Goal: Check status: Check status

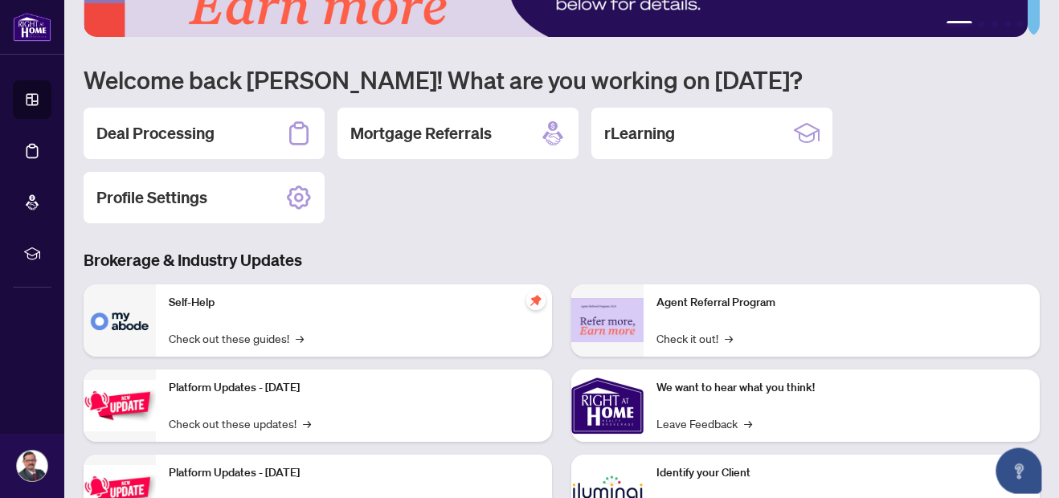
scroll to position [92, 0]
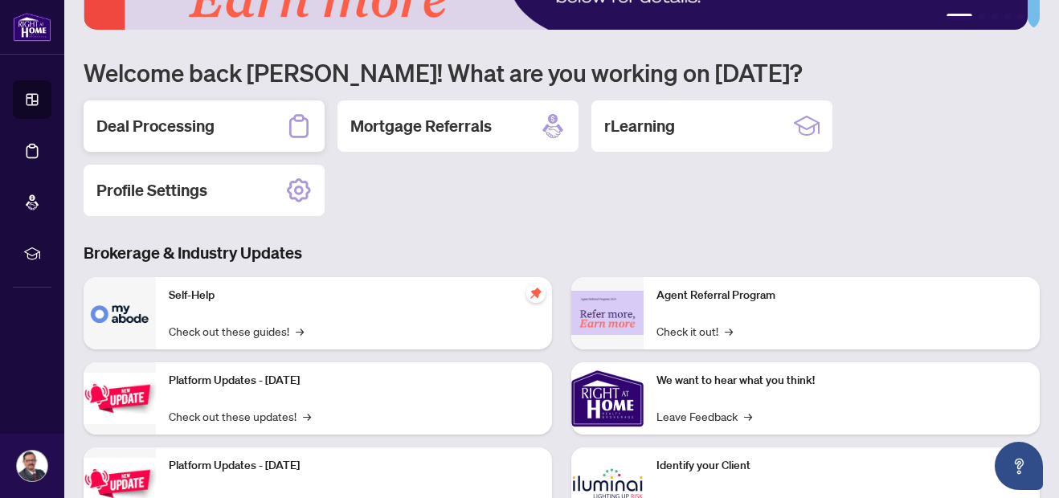
click at [242, 124] on div "Deal Processing" at bounding box center [204, 125] width 241 height 51
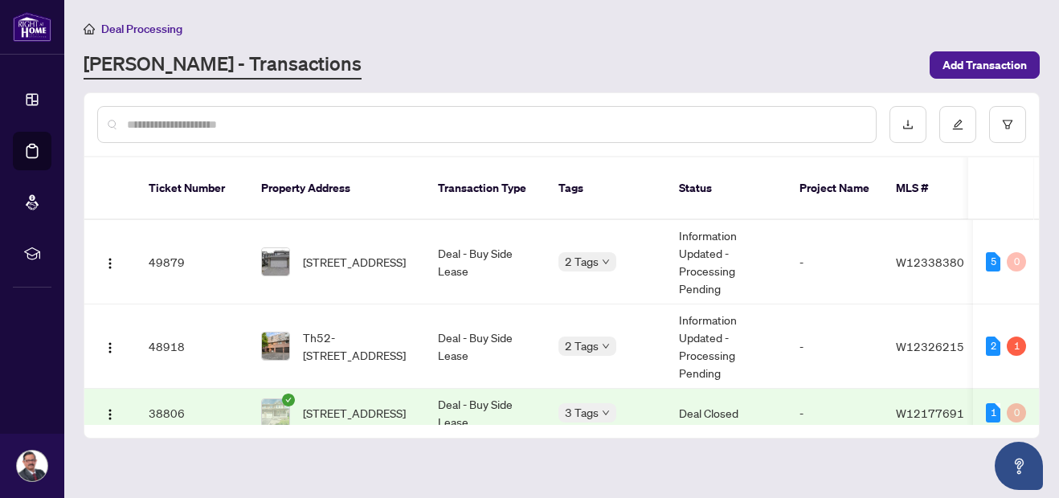
click at [698, 32] on div "Deal Processing" at bounding box center [562, 28] width 956 height 18
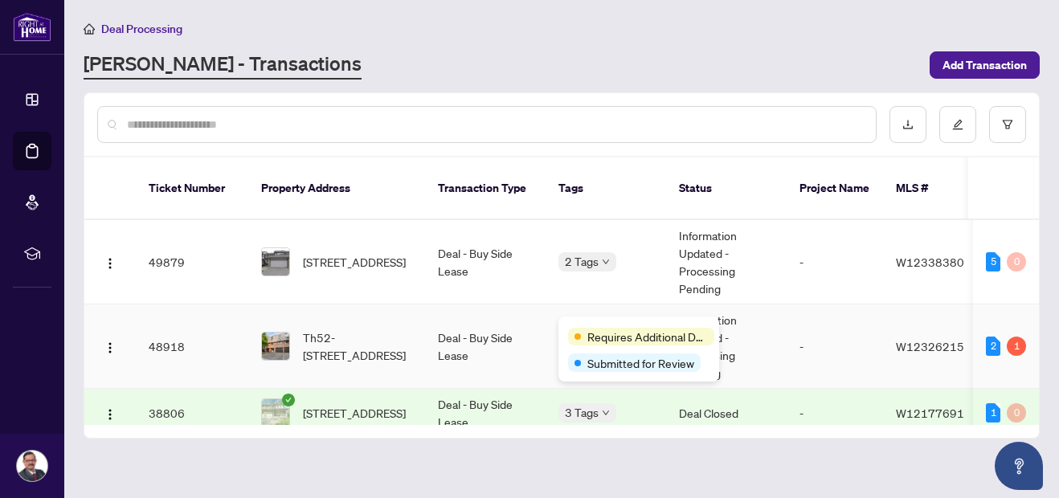
click at [601, 329] on span "Requires Additional Docs" at bounding box center [647, 337] width 121 height 18
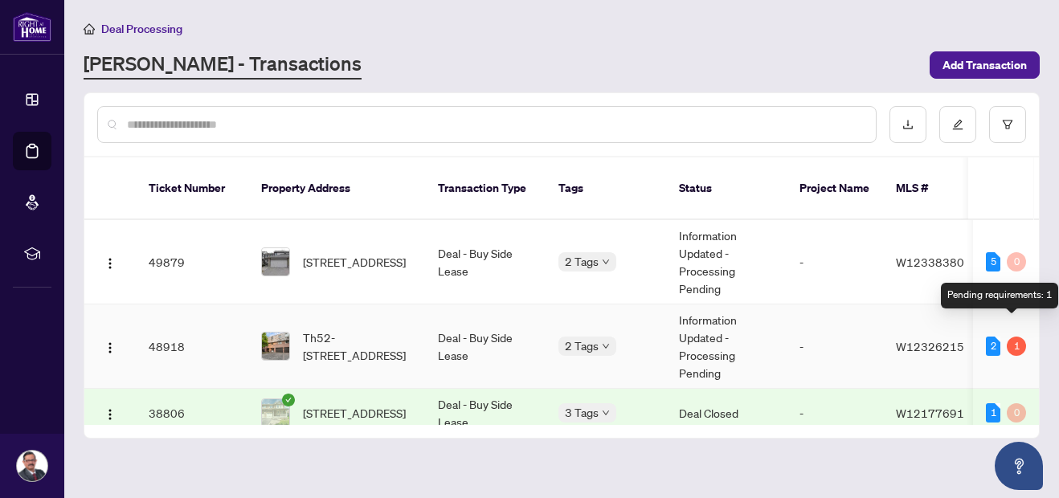
click at [1012, 337] on div "1" at bounding box center [1016, 346] width 19 height 19
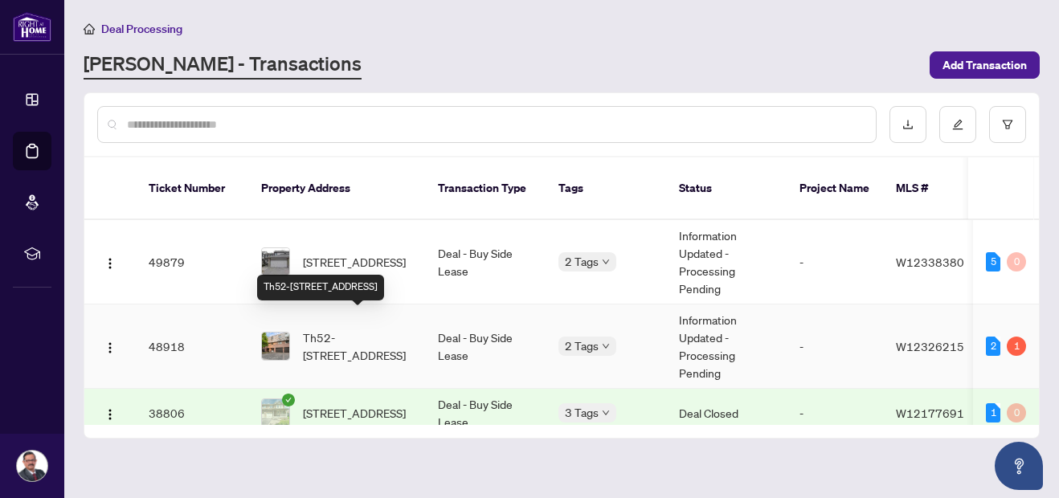
click at [325, 342] on span "Th52-[STREET_ADDRESS]" at bounding box center [357, 346] width 109 height 35
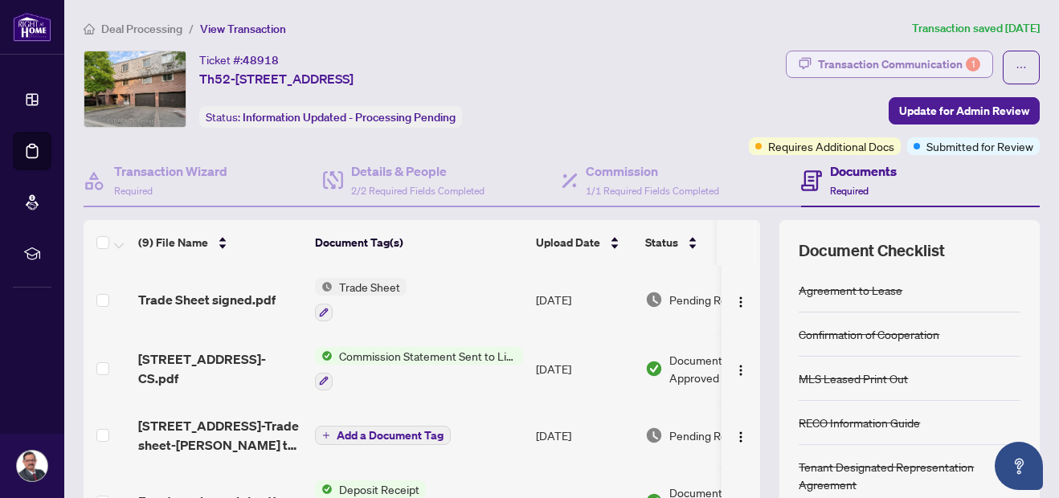
click at [940, 57] on div "Transaction Communication 1" at bounding box center [899, 64] width 162 height 26
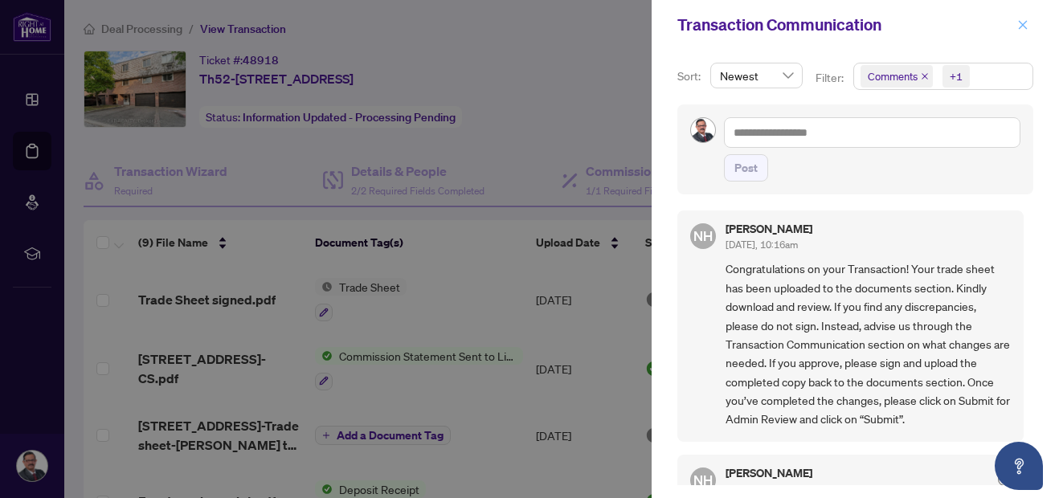
click at [1022, 30] on icon "close" at bounding box center [1022, 24] width 11 height 11
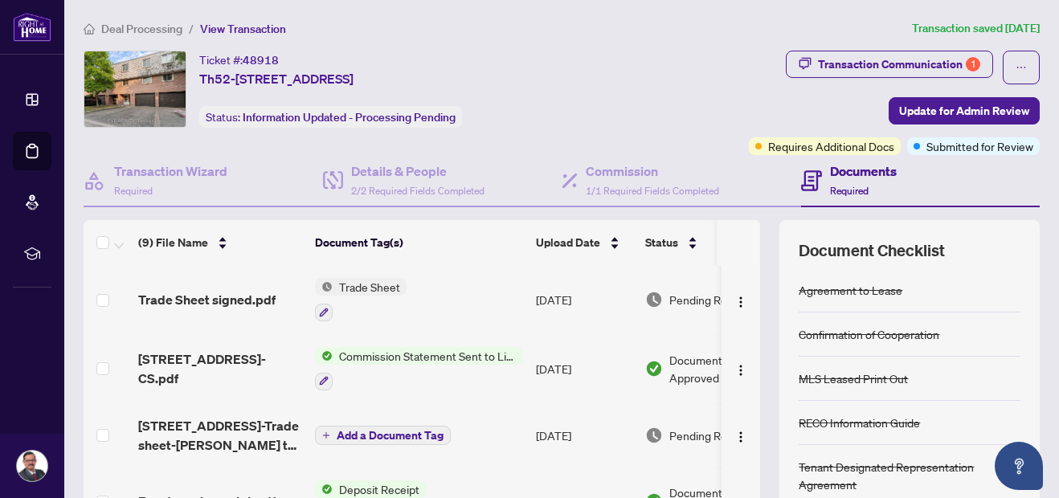
click at [421, 358] on span "Commission Statement Sent to Listing Brokerage" at bounding box center [428, 356] width 190 height 18
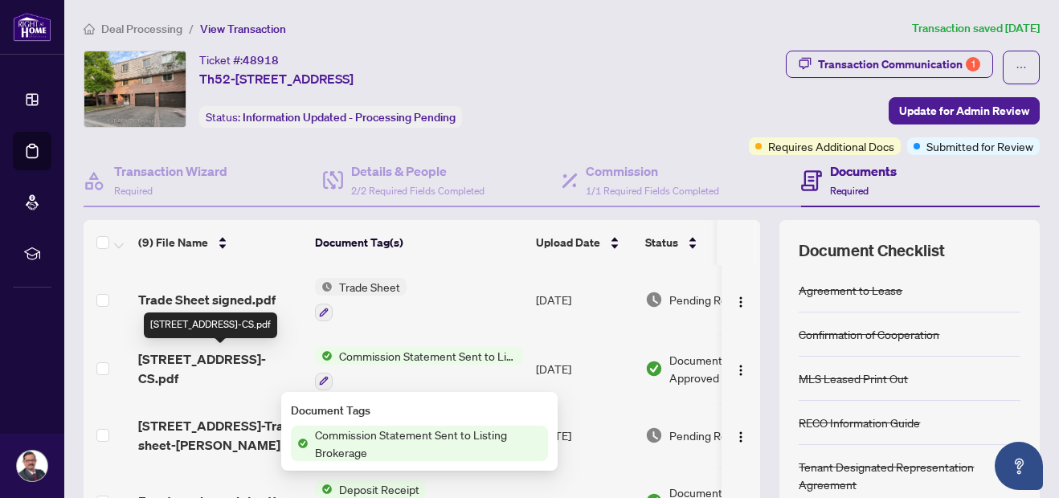
click at [207, 350] on span "[STREET_ADDRESS]-CS.pdf" at bounding box center [220, 369] width 164 height 39
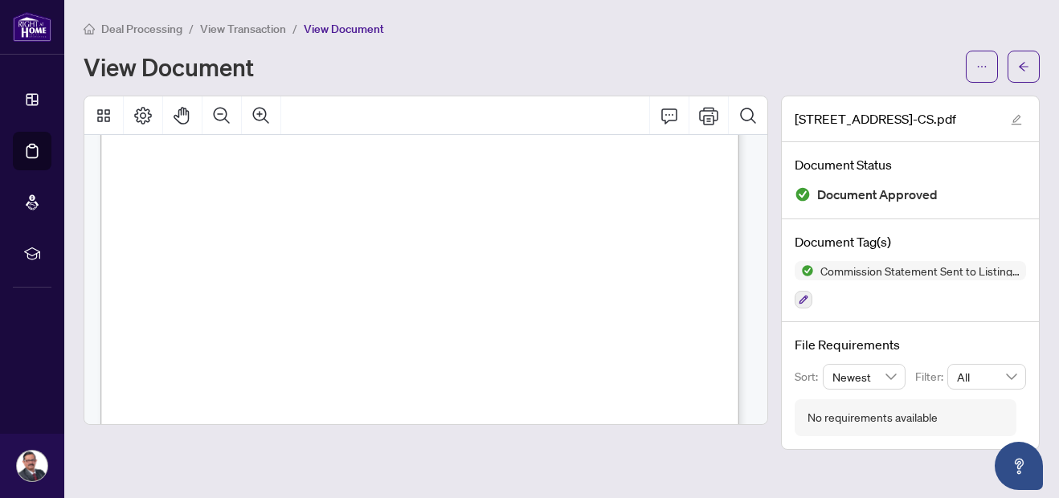
scroll to position [121, 0]
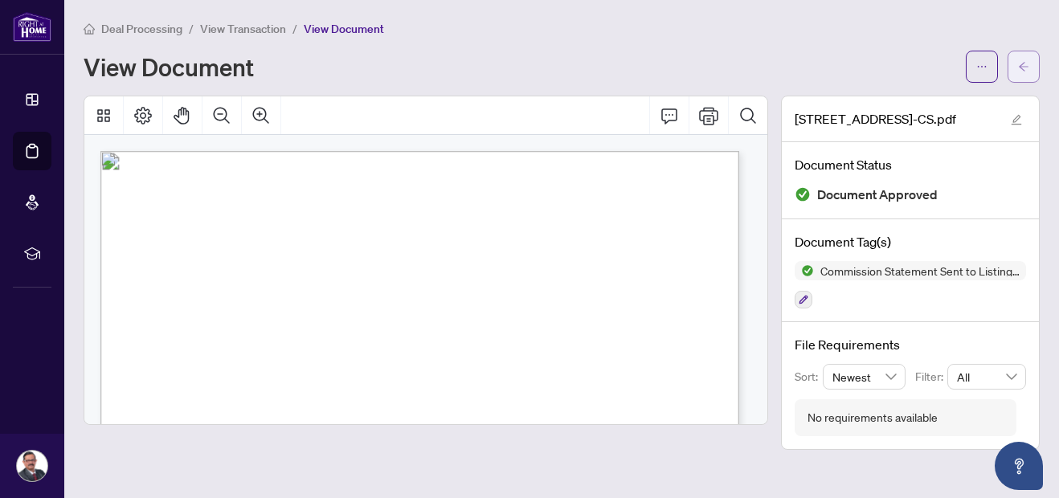
click at [1013, 62] on button "button" at bounding box center [1024, 67] width 32 height 32
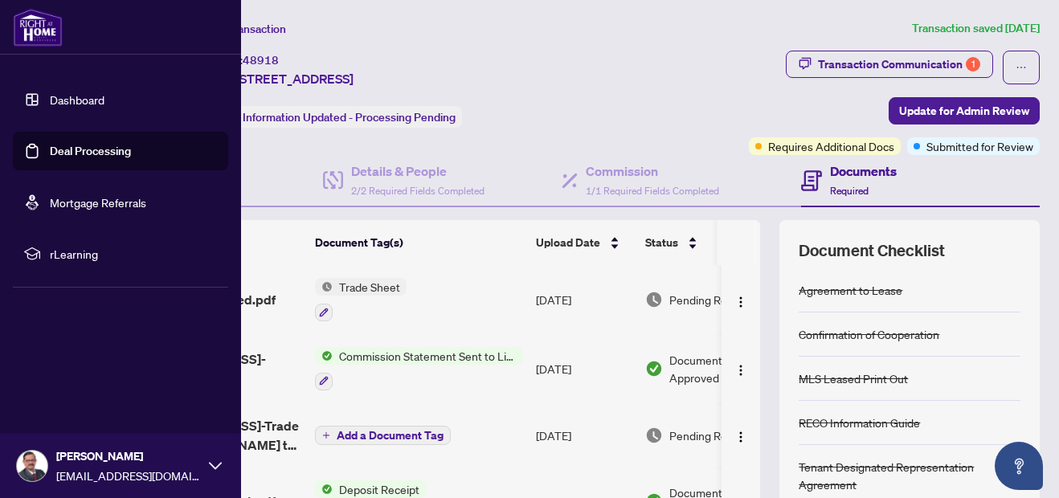
click at [69, 100] on link "Dashboard" at bounding box center [77, 99] width 55 height 14
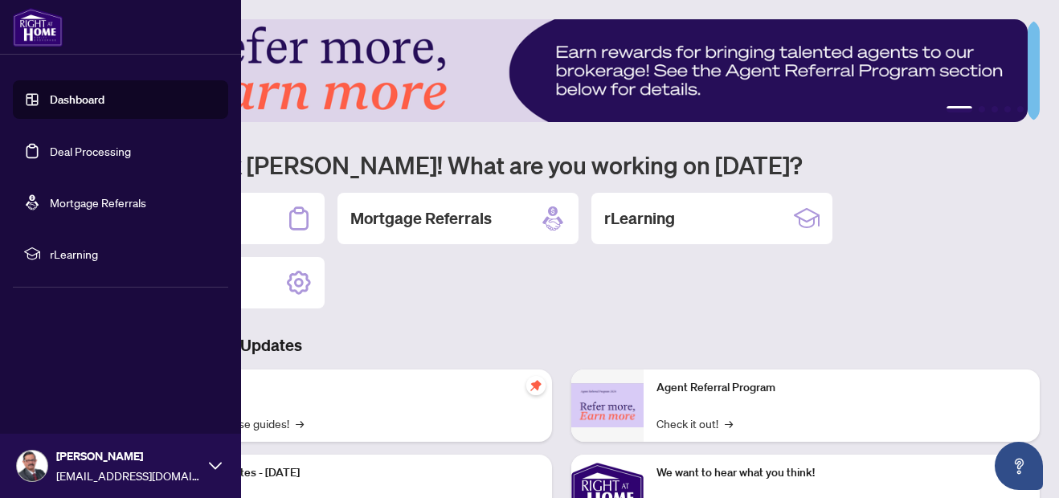
click at [69, 100] on link "Dashboard" at bounding box center [77, 99] width 55 height 14
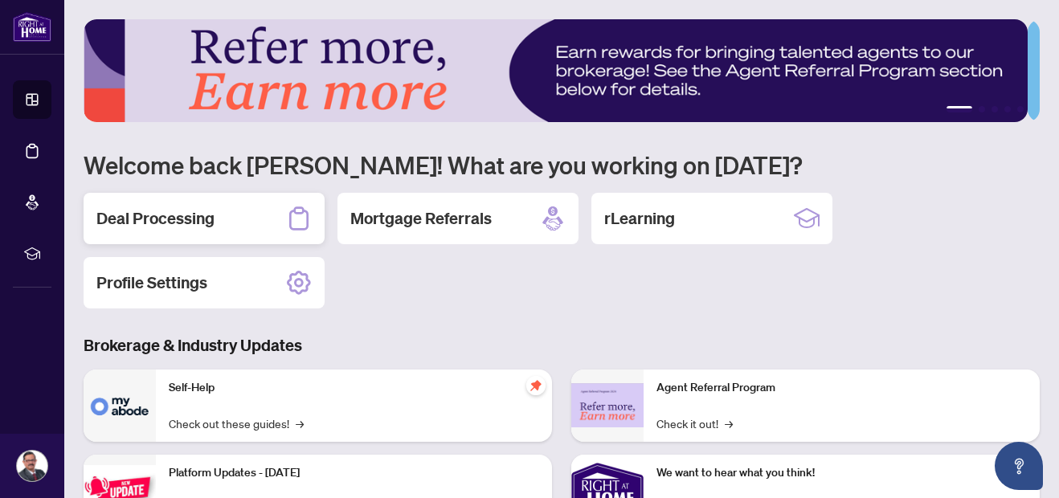
click at [260, 226] on div "Deal Processing" at bounding box center [204, 218] width 241 height 51
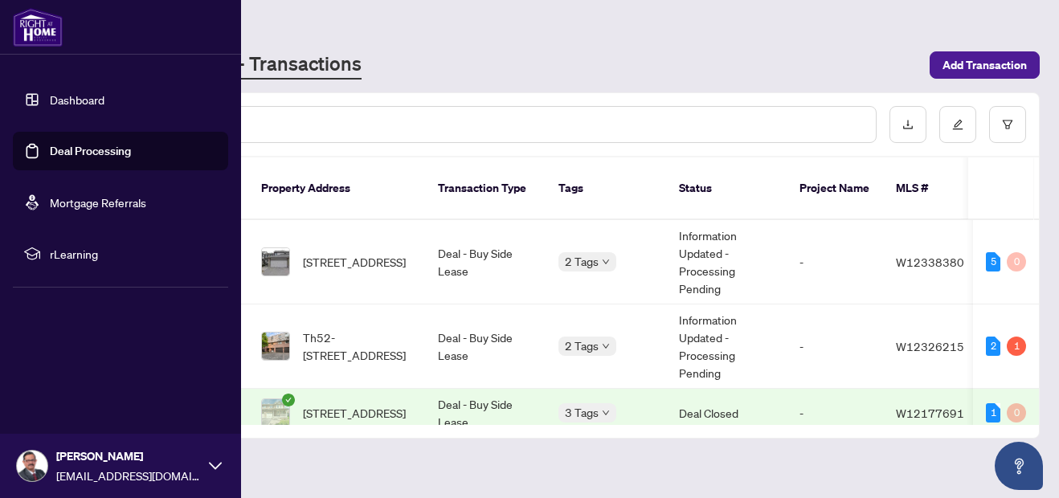
click at [73, 96] on link "Dashboard" at bounding box center [77, 99] width 55 height 14
